Goal: Task Accomplishment & Management: Manage account settings

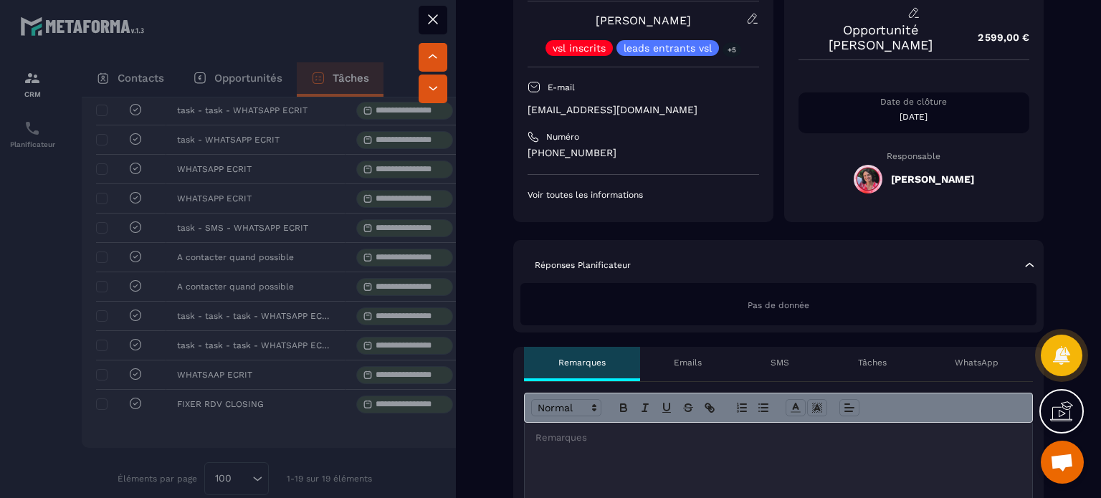
scroll to position [430, 0]
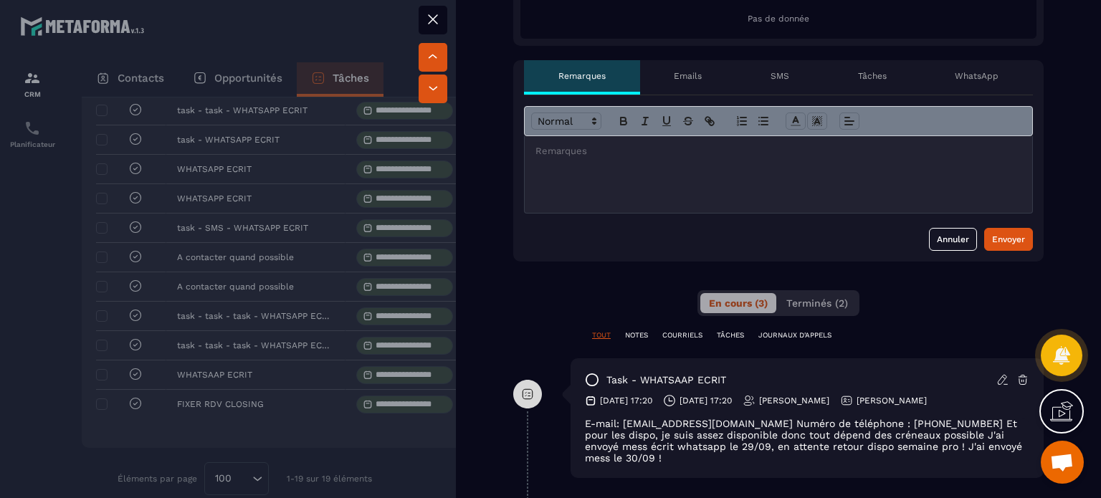
click at [998, 381] on icon at bounding box center [1003, 380] width 13 height 13
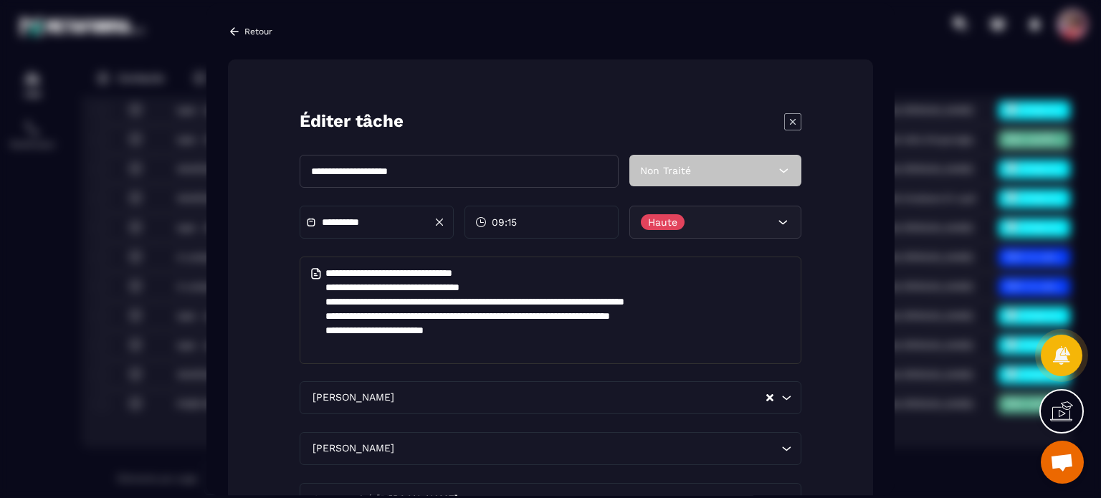
click at [791, 125] on icon "Modal window" at bounding box center [793, 121] width 17 height 17
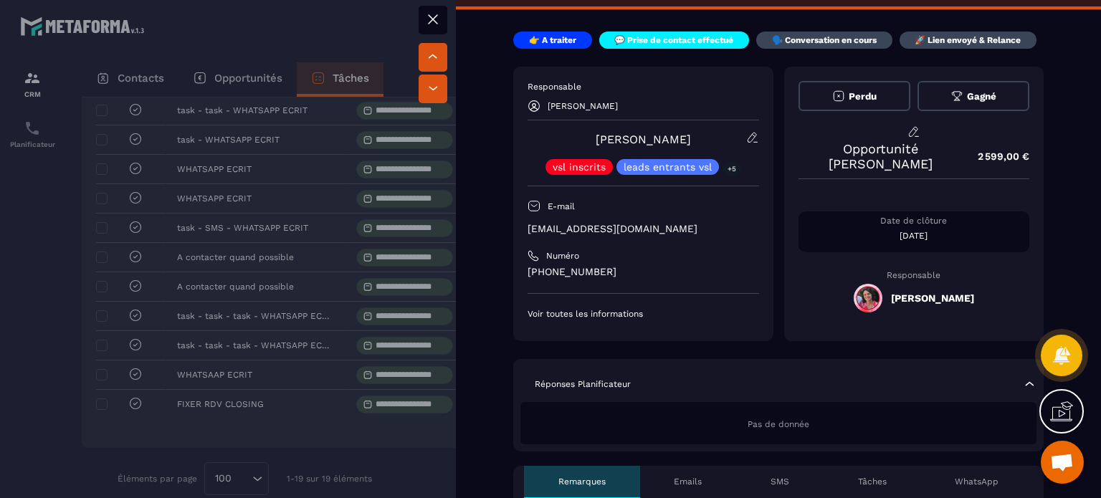
scroll to position [0, 0]
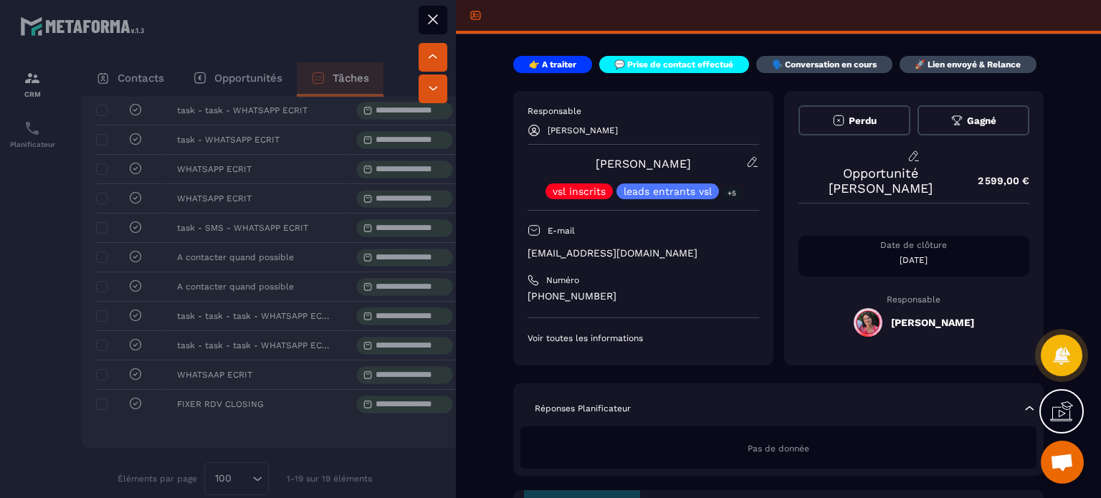
click at [445, 19] on button at bounding box center [433, 20] width 29 height 29
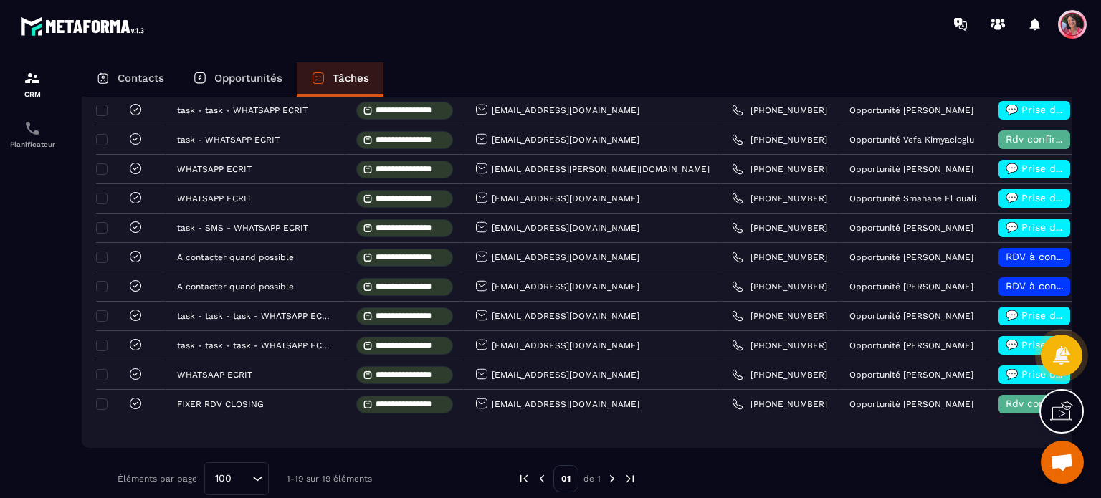
click at [229, 65] on div "Opportunités" at bounding box center [238, 79] width 118 height 34
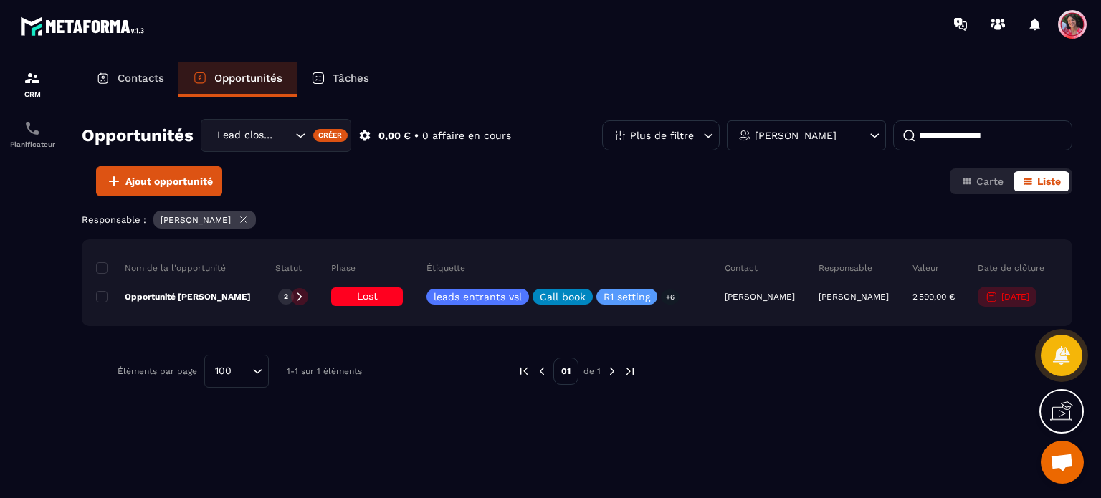
click at [998, 144] on input at bounding box center [983, 135] width 179 height 30
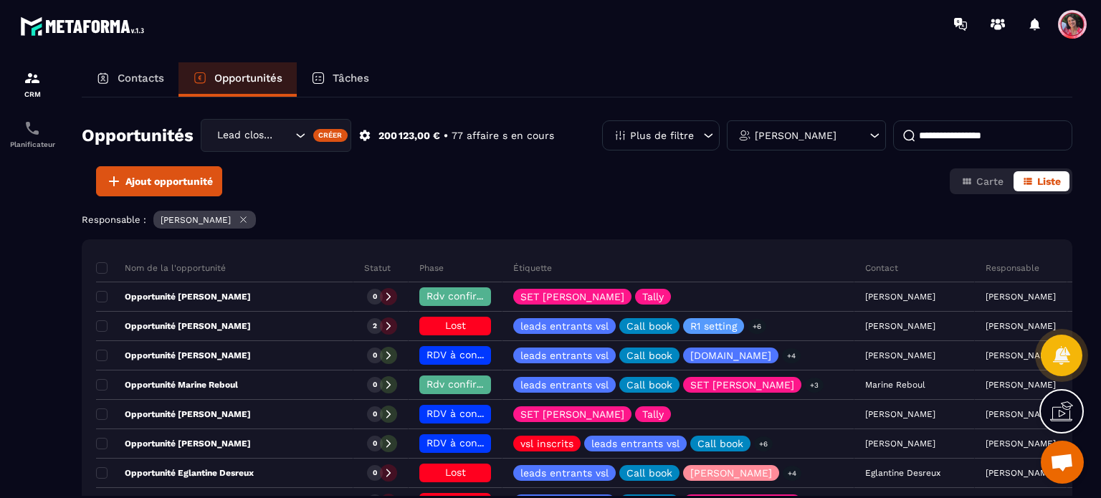
click at [988, 136] on input at bounding box center [983, 135] width 179 height 30
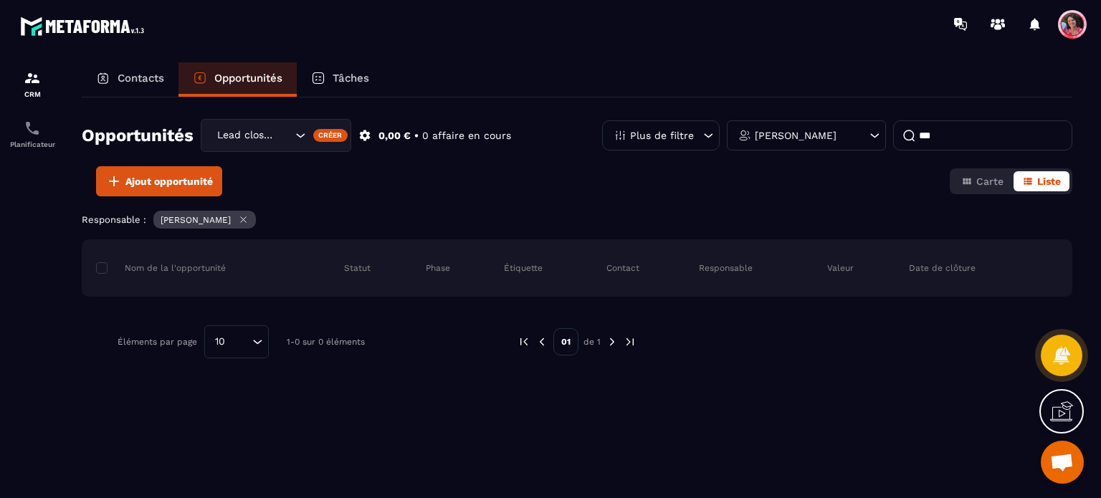
type input "***"
click at [272, 133] on div "Lead closing" at bounding box center [252, 136] width 81 height 16
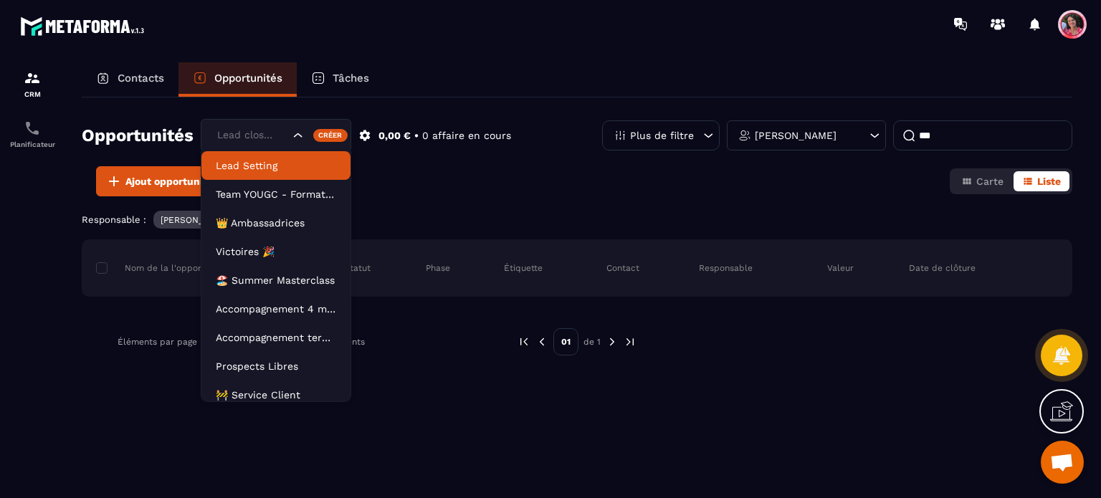
click at [270, 167] on p "Lead Setting" at bounding box center [276, 165] width 120 height 14
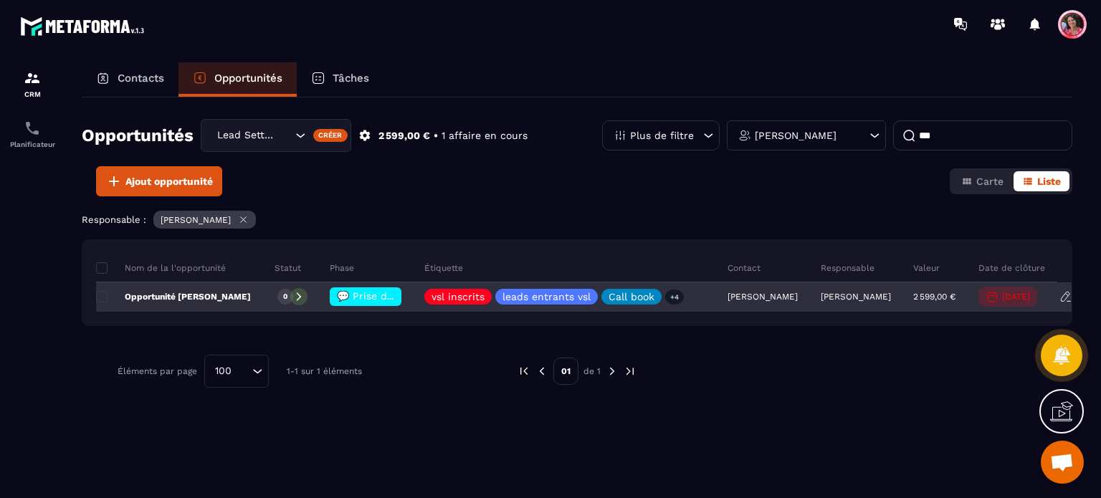
click at [364, 298] on span "💬 Prise de contact effectué" at bounding box center [408, 295] width 143 height 11
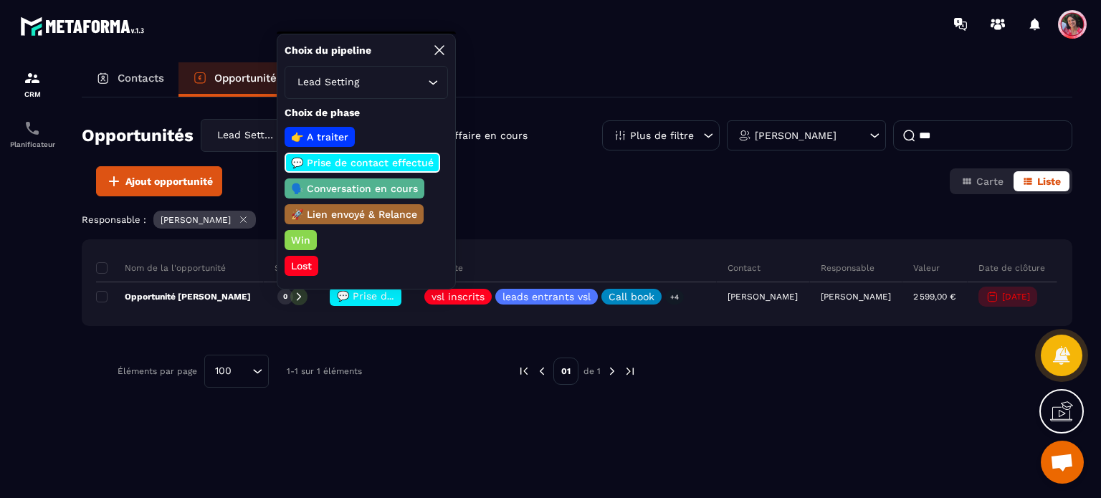
click at [353, 186] on p "🗣️ Conversation en cours" at bounding box center [354, 188] width 131 height 14
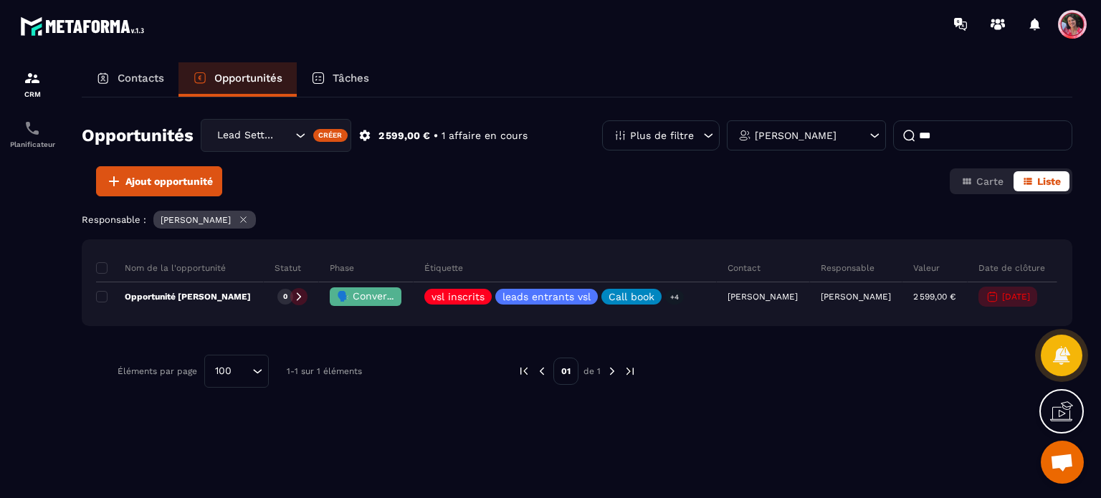
drag, startPoint x: 349, startPoint y: 72, endPoint x: 362, endPoint y: 75, distance: 13.8
click at [349, 72] on p "Tâches" at bounding box center [351, 78] width 37 height 13
